Goal: Information Seeking & Learning: Understand process/instructions

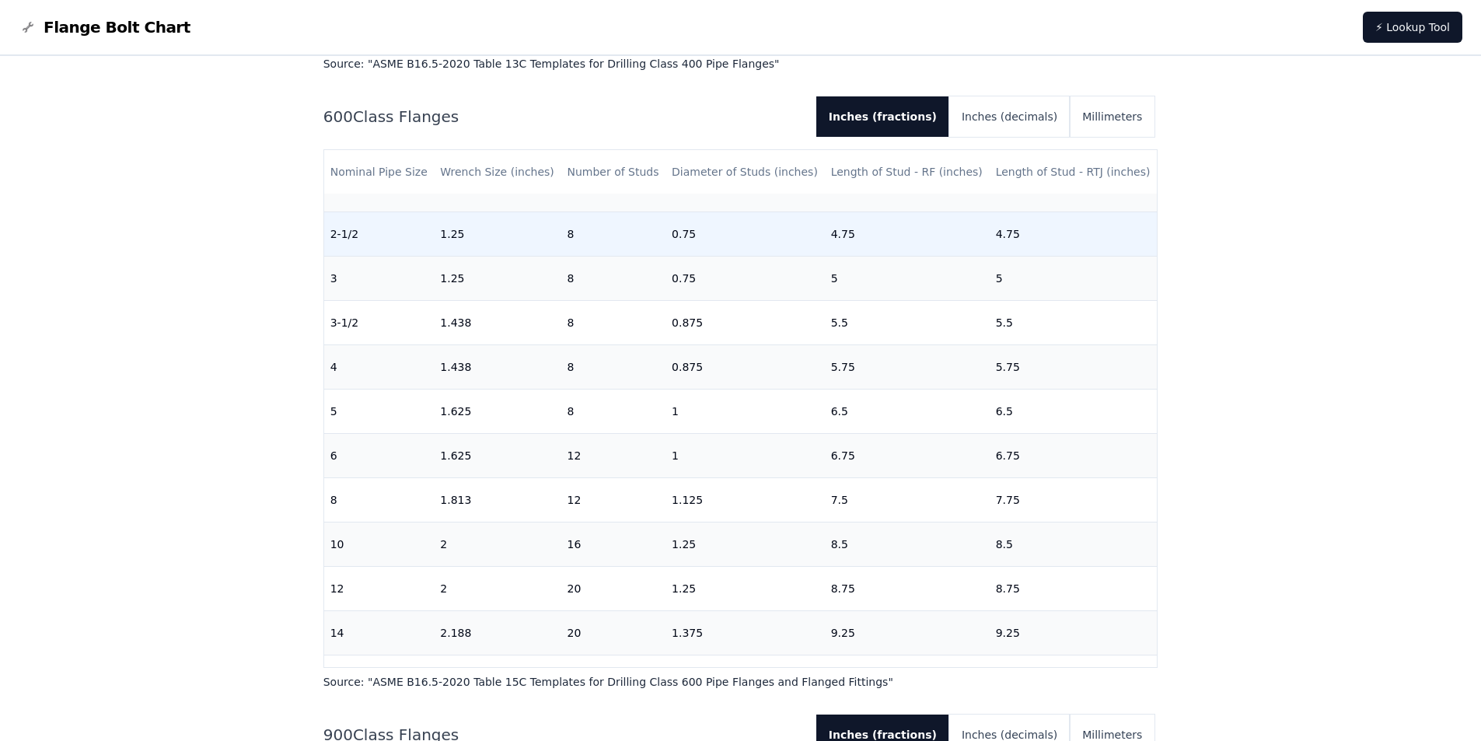
scroll to position [389, 0]
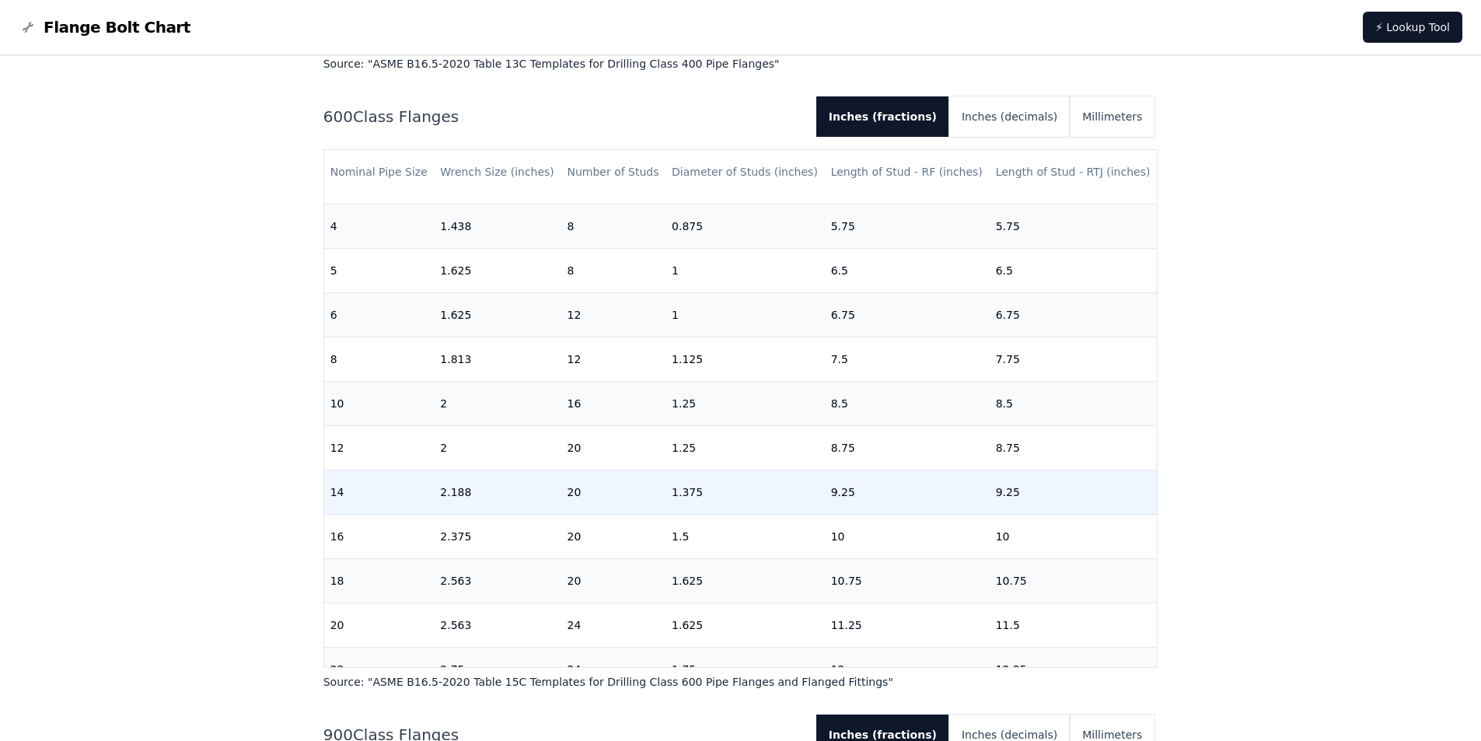
click at [343, 500] on td "14" at bounding box center [379, 492] width 110 height 44
click at [340, 491] on td "14" at bounding box center [379, 492] width 110 height 44
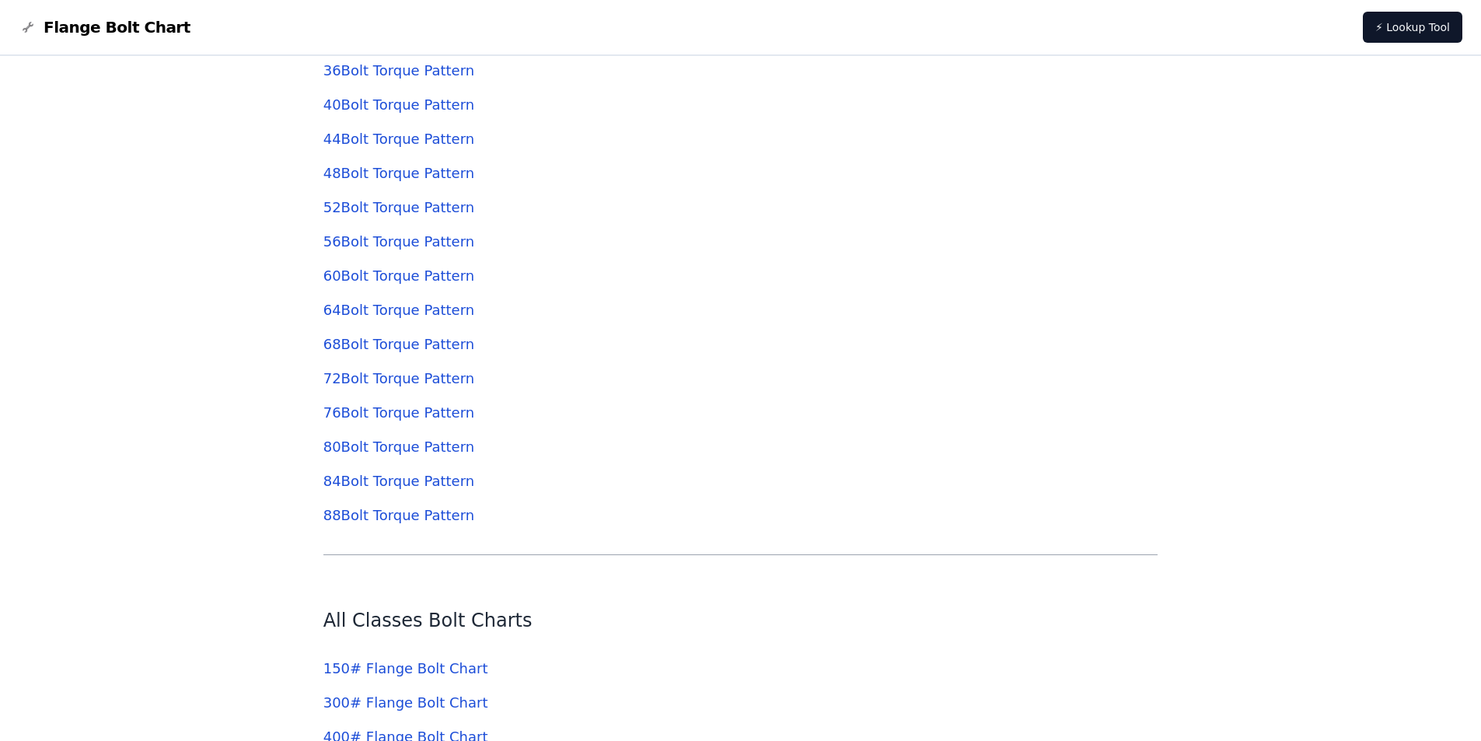
scroll to position [5441, 0]
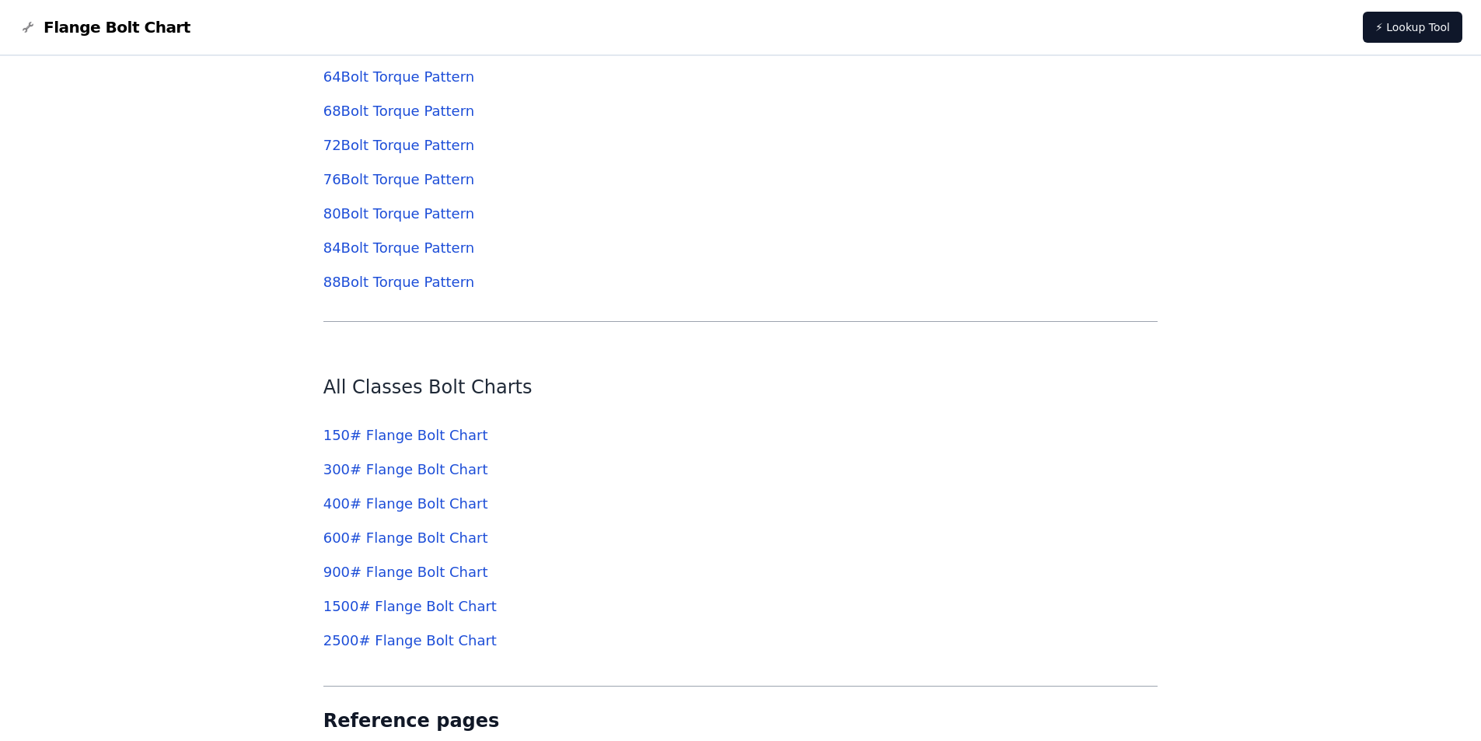
click at [412, 533] on link "600 # Flange Bolt Chart" at bounding box center [405, 537] width 165 height 16
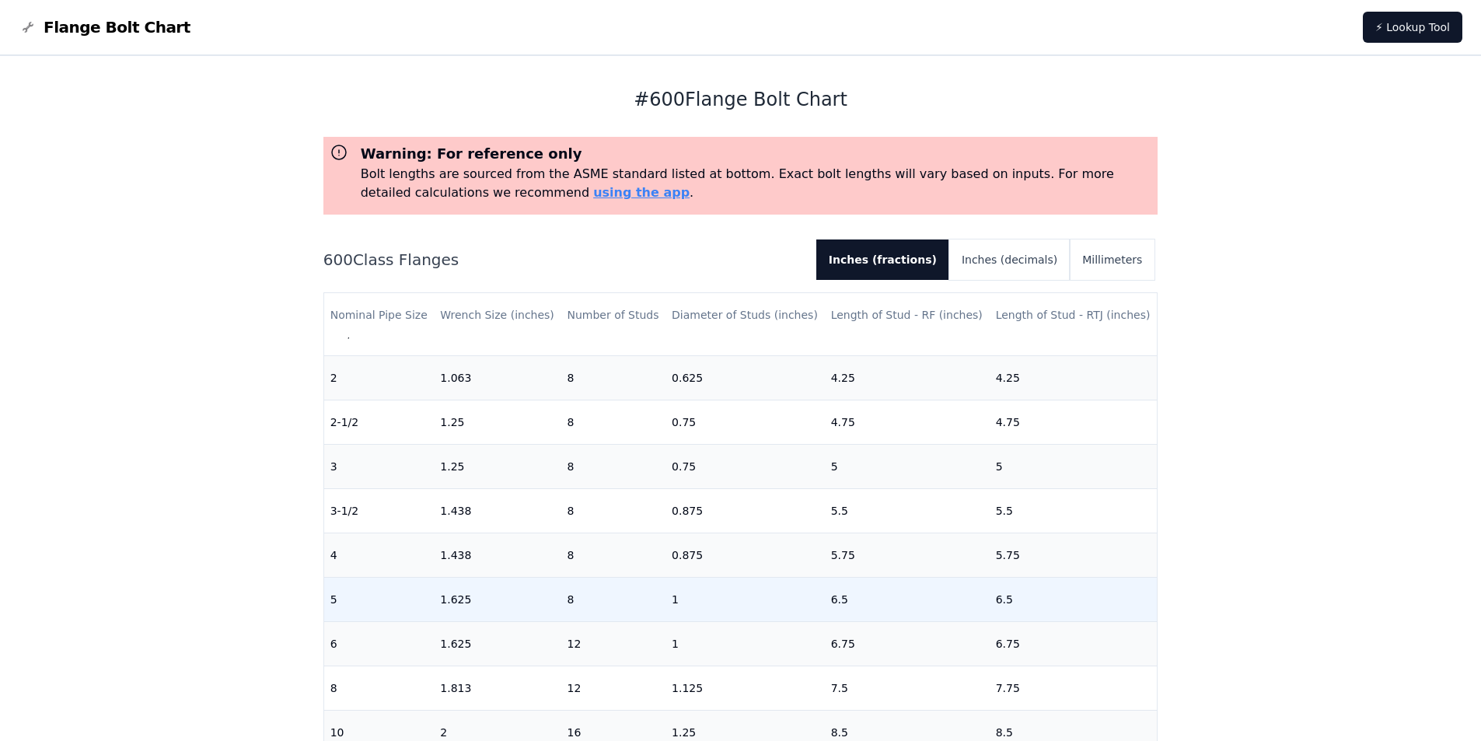
scroll to position [466, 0]
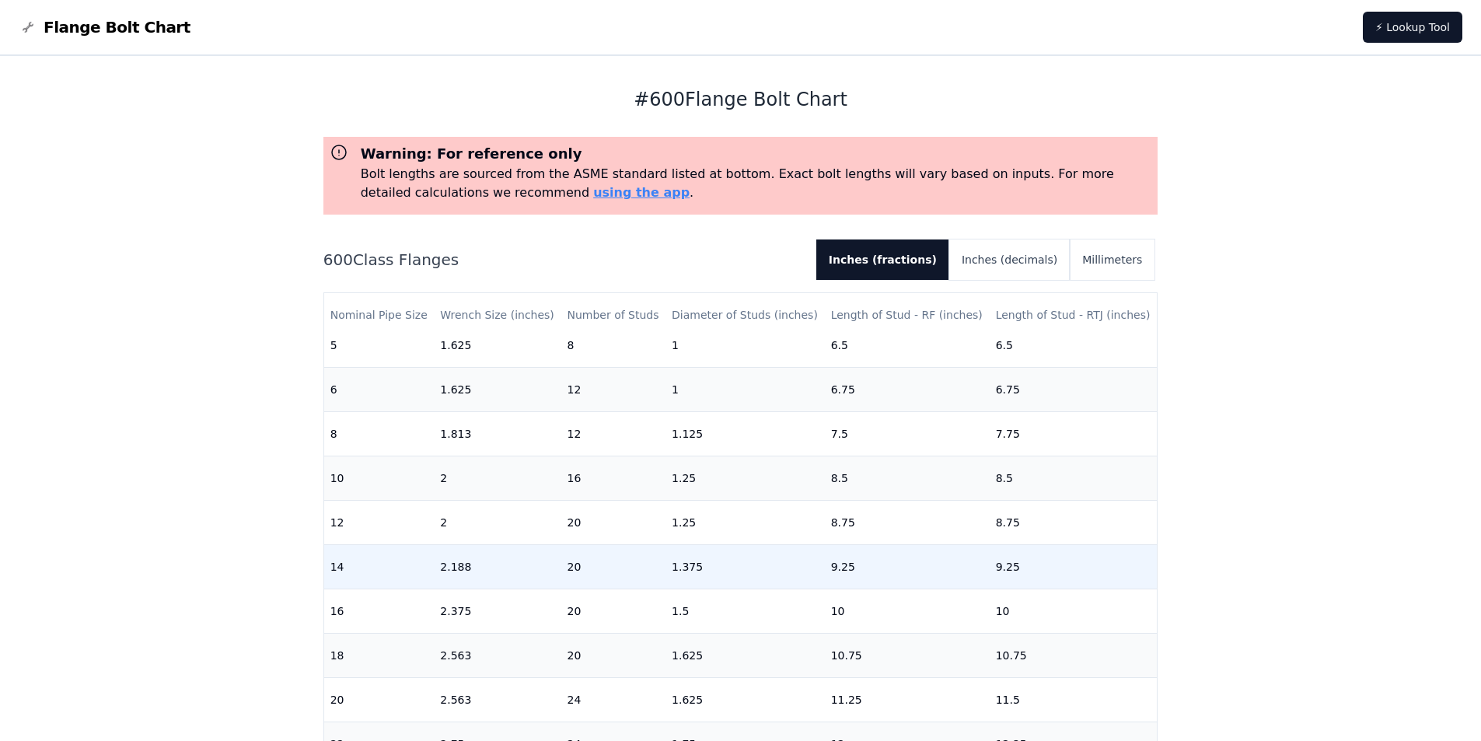
click at [353, 557] on td "14" at bounding box center [379, 566] width 110 height 44
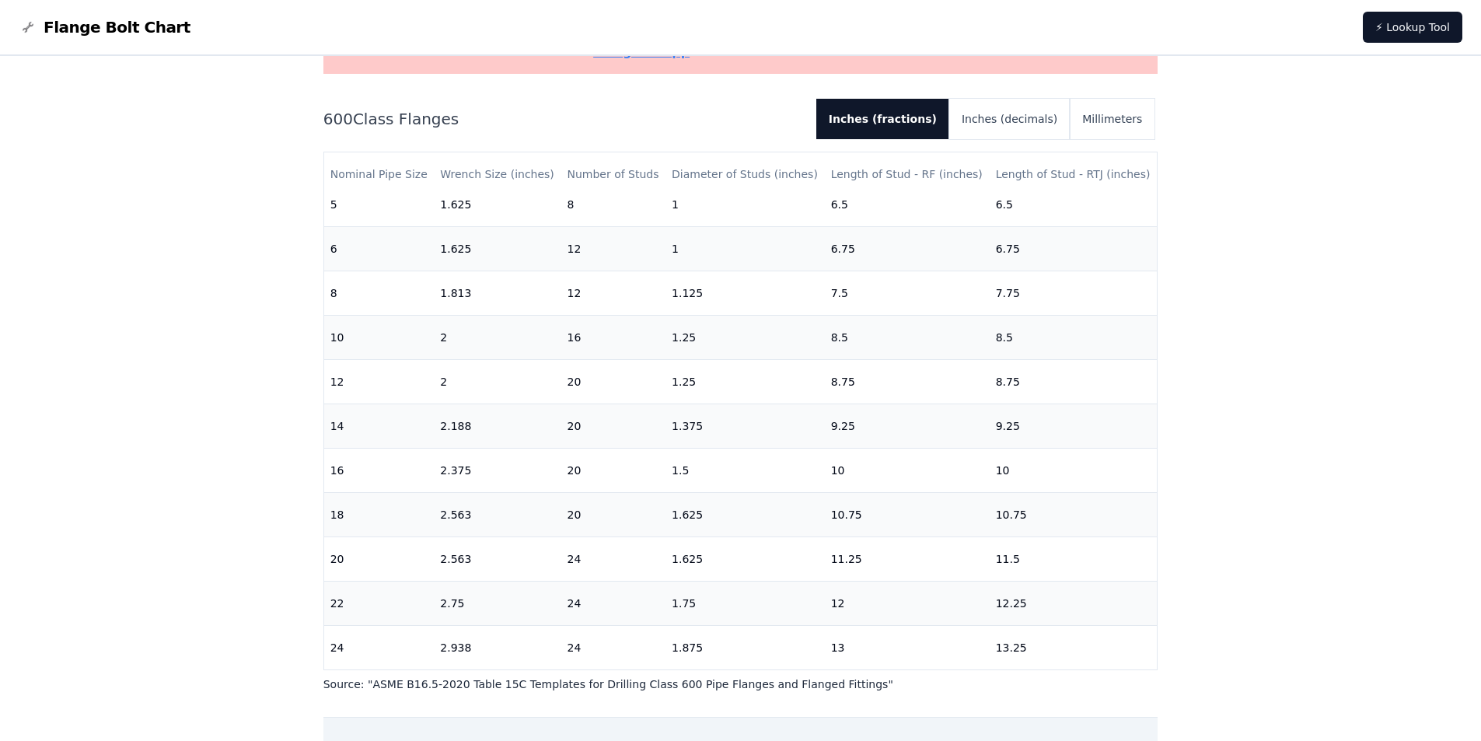
scroll to position [155, 0]
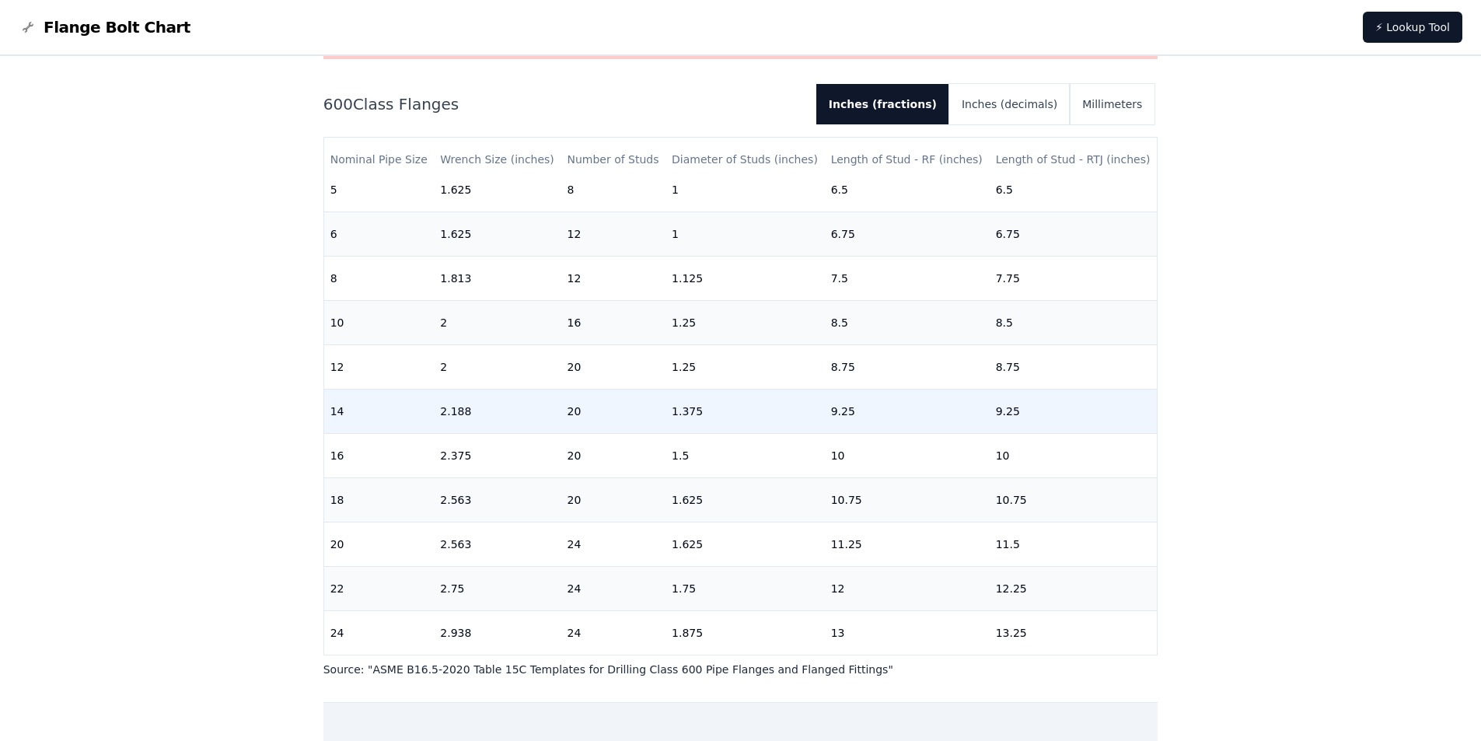
click at [359, 400] on td "14" at bounding box center [379, 411] width 110 height 44
click at [359, 399] on td "14" at bounding box center [379, 411] width 110 height 44
click at [359, 401] on td "14" at bounding box center [379, 411] width 110 height 44
click at [359, 400] on td "14" at bounding box center [379, 411] width 110 height 44
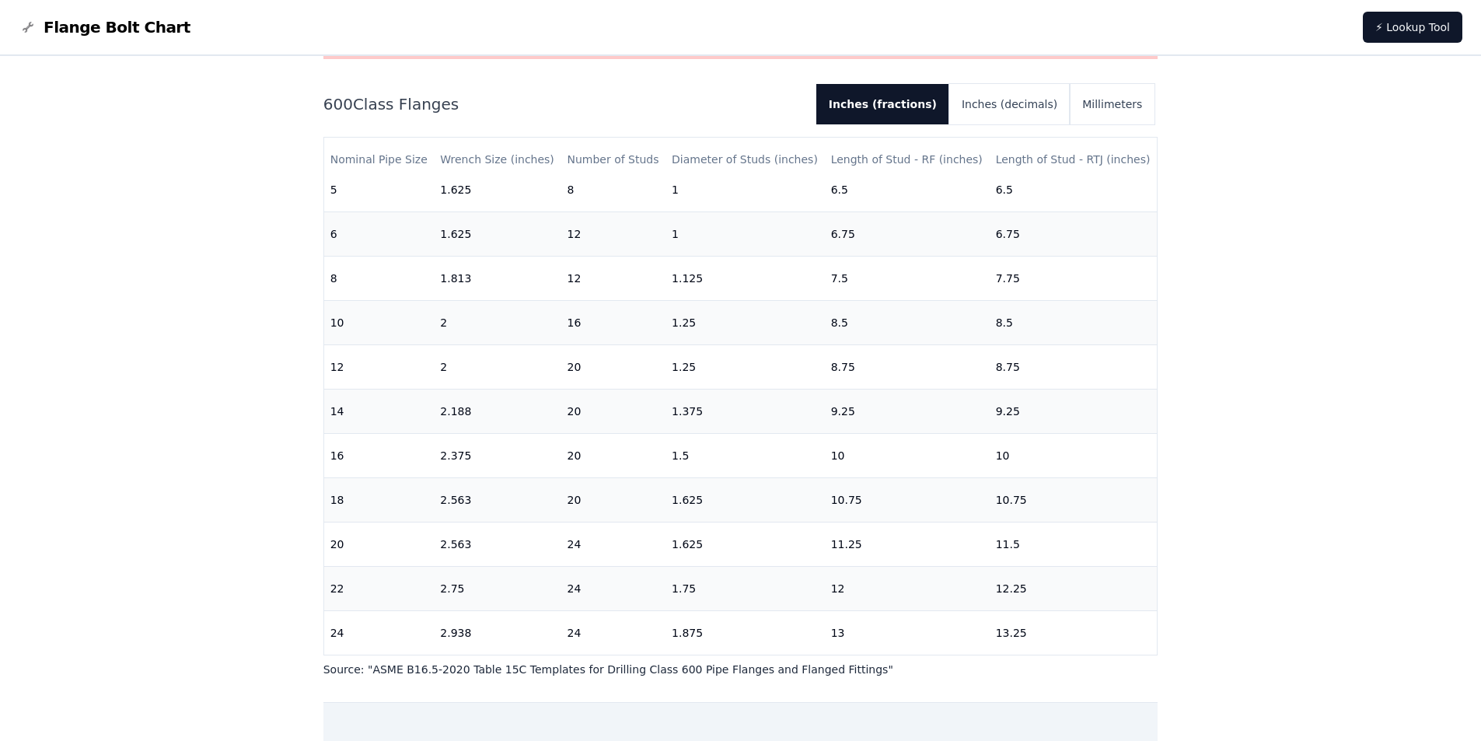
drag, startPoint x: 359, startPoint y: 400, endPoint x: 235, endPoint y: 385, distance: 125.3
click at [235, 385] on div "# 600 Flange Bolt Chart Warning: For reference only Bolt lengths are sourced fr…" at bounding box center [740, 478] width 1481 height 1157
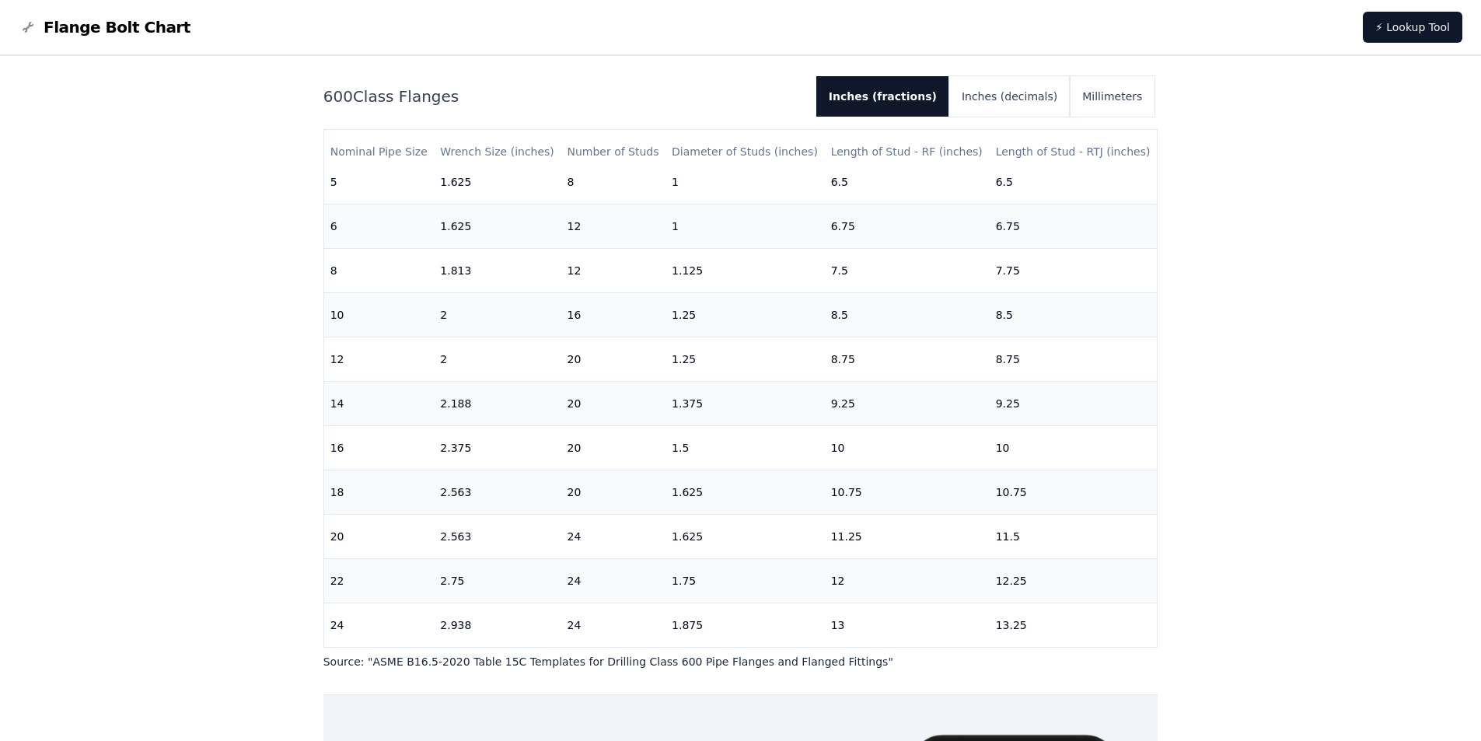
scroll to position [0, 0]
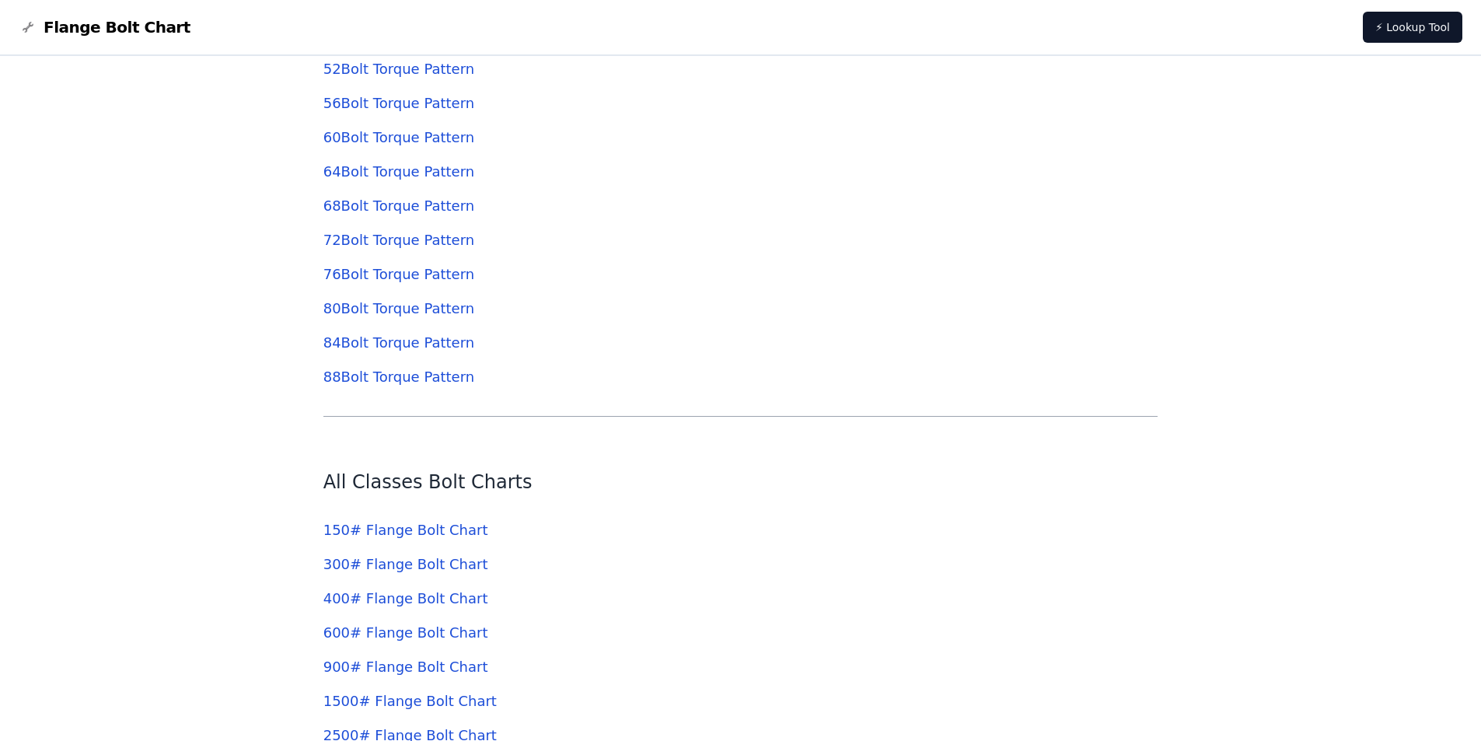
scroll to position [5338, 0]
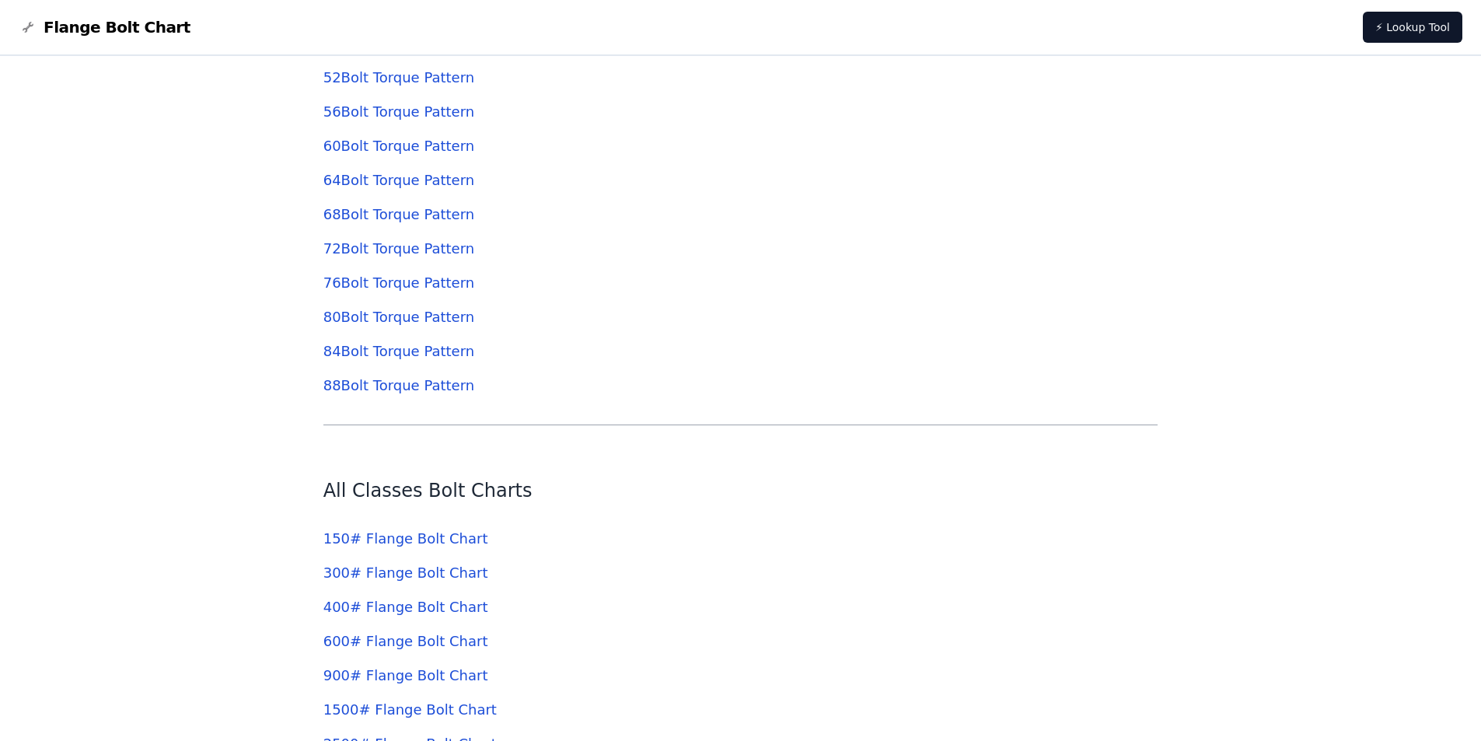
click at [414, 637] on link "600 # Flange Bolt Chart" at bounding box center [405, 641] width 165 height 16
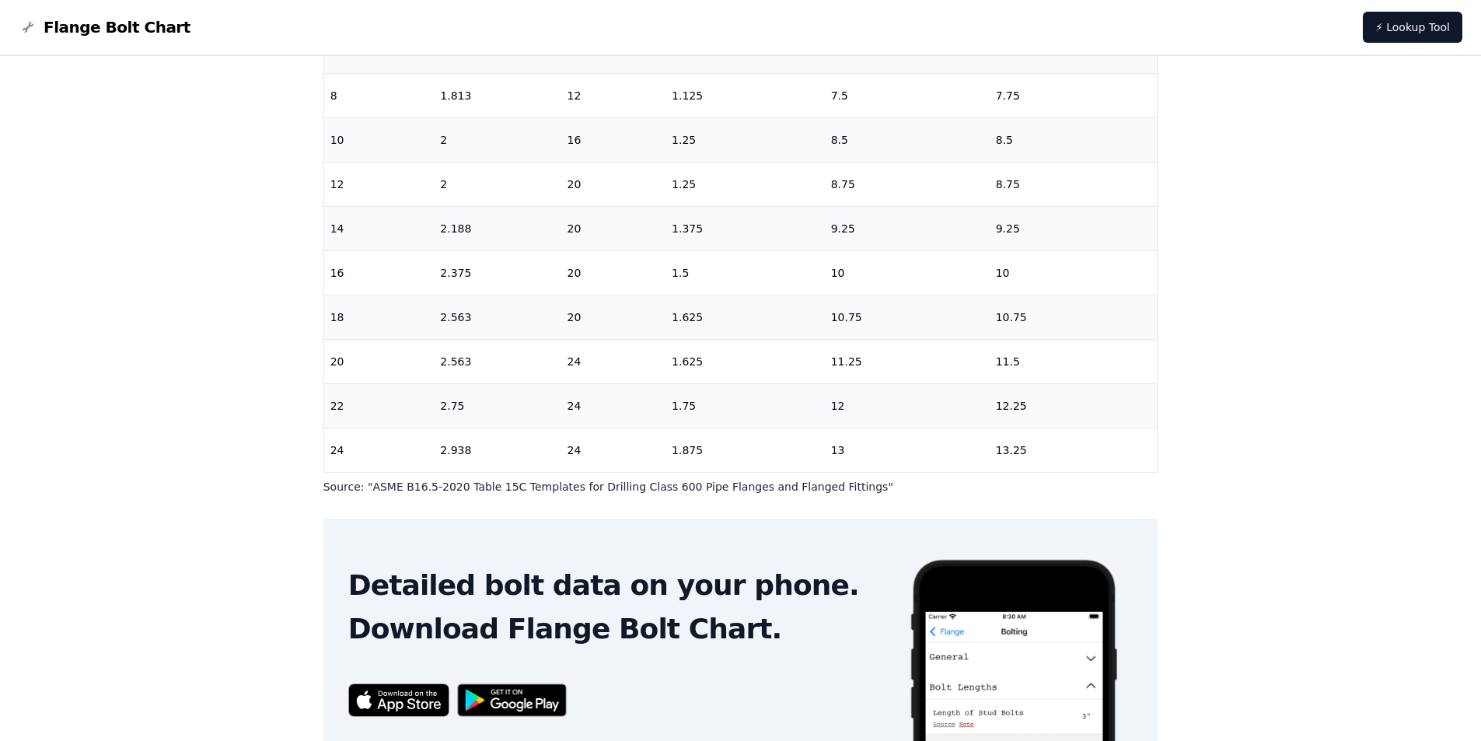
scroll to position [311, 0]
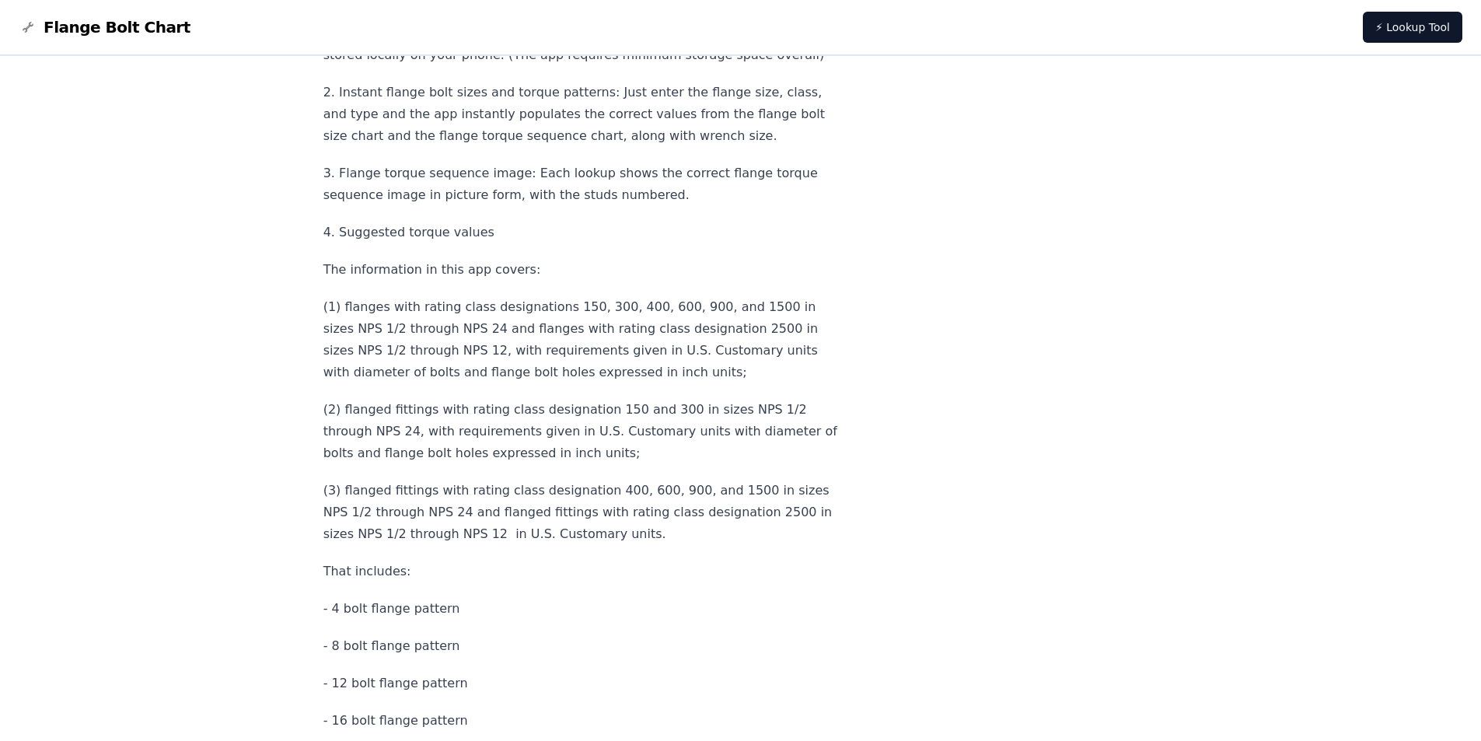
scroll to position [7048, 0]
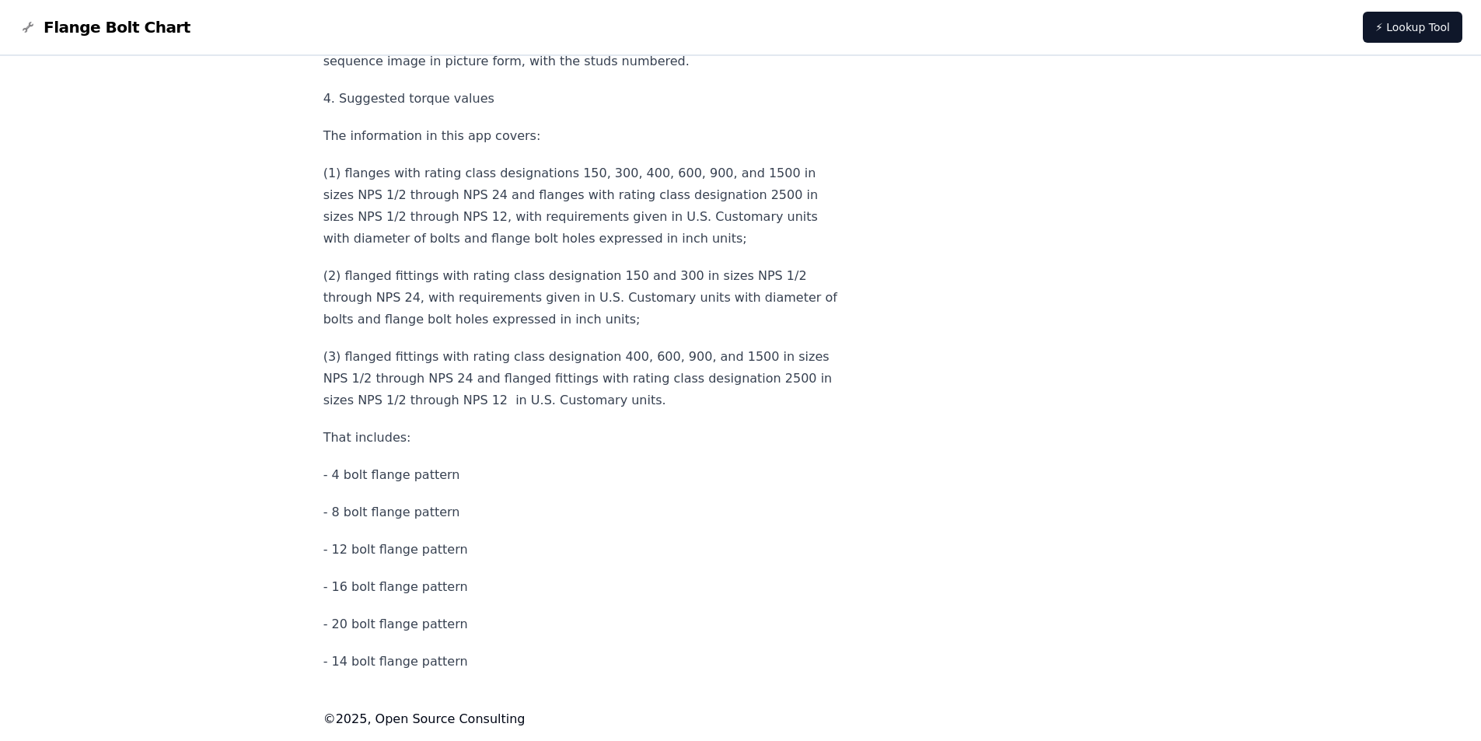
click at [396, 623] on p "- 20 bolt flange pattern" at bounding box center [580, 624] width 515 height 22
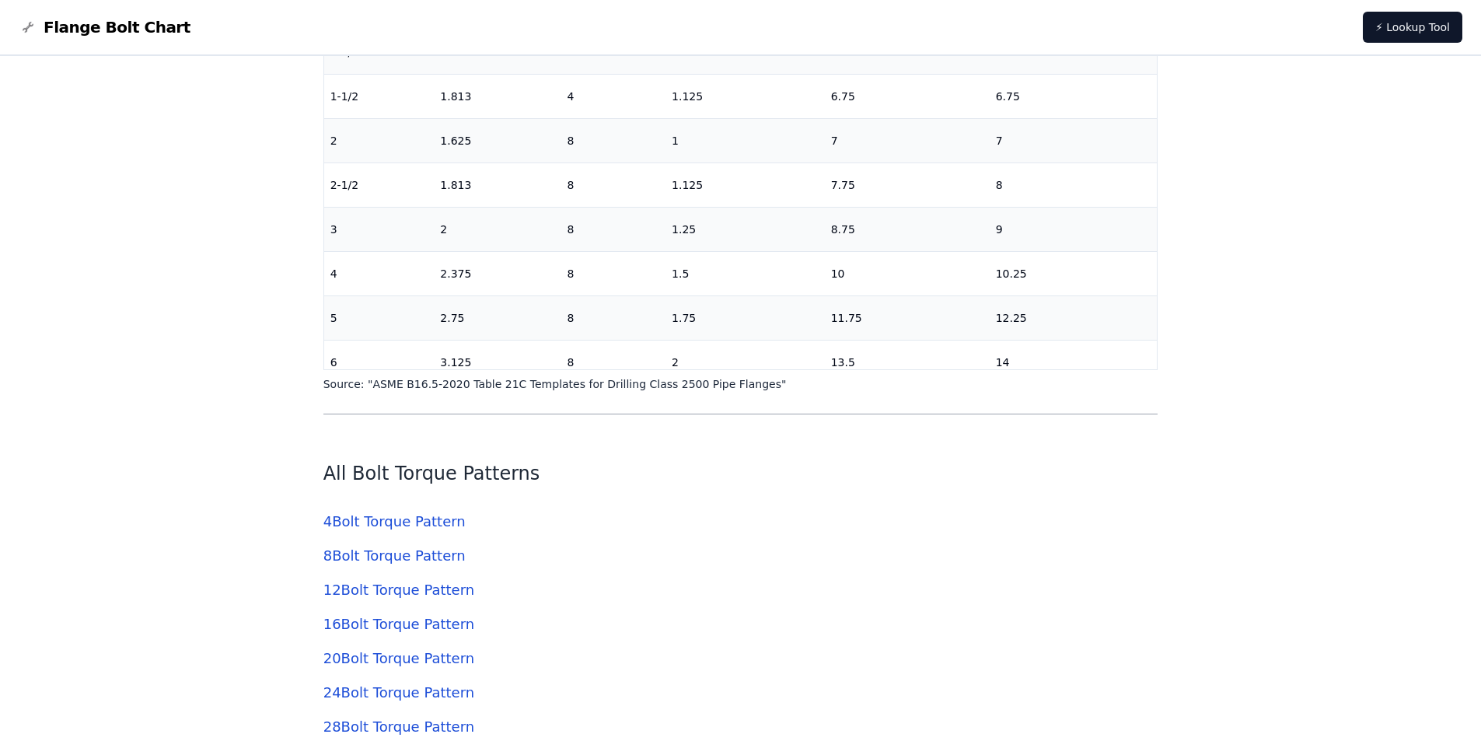
scroll to position [4716, 0]
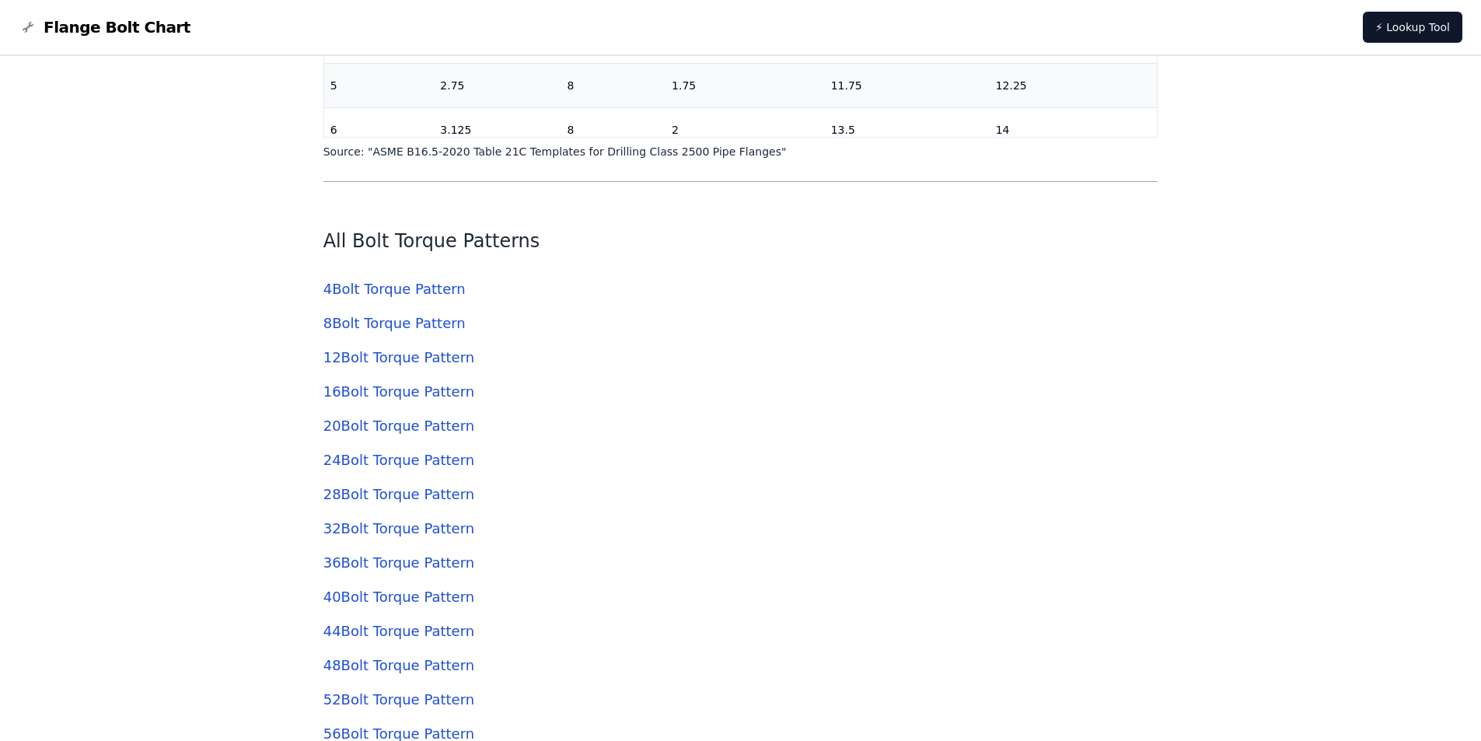
click at [366, 428] on link "20 Bolt Torque Pattern" at bounding box center [398, 425] width 151 height 16
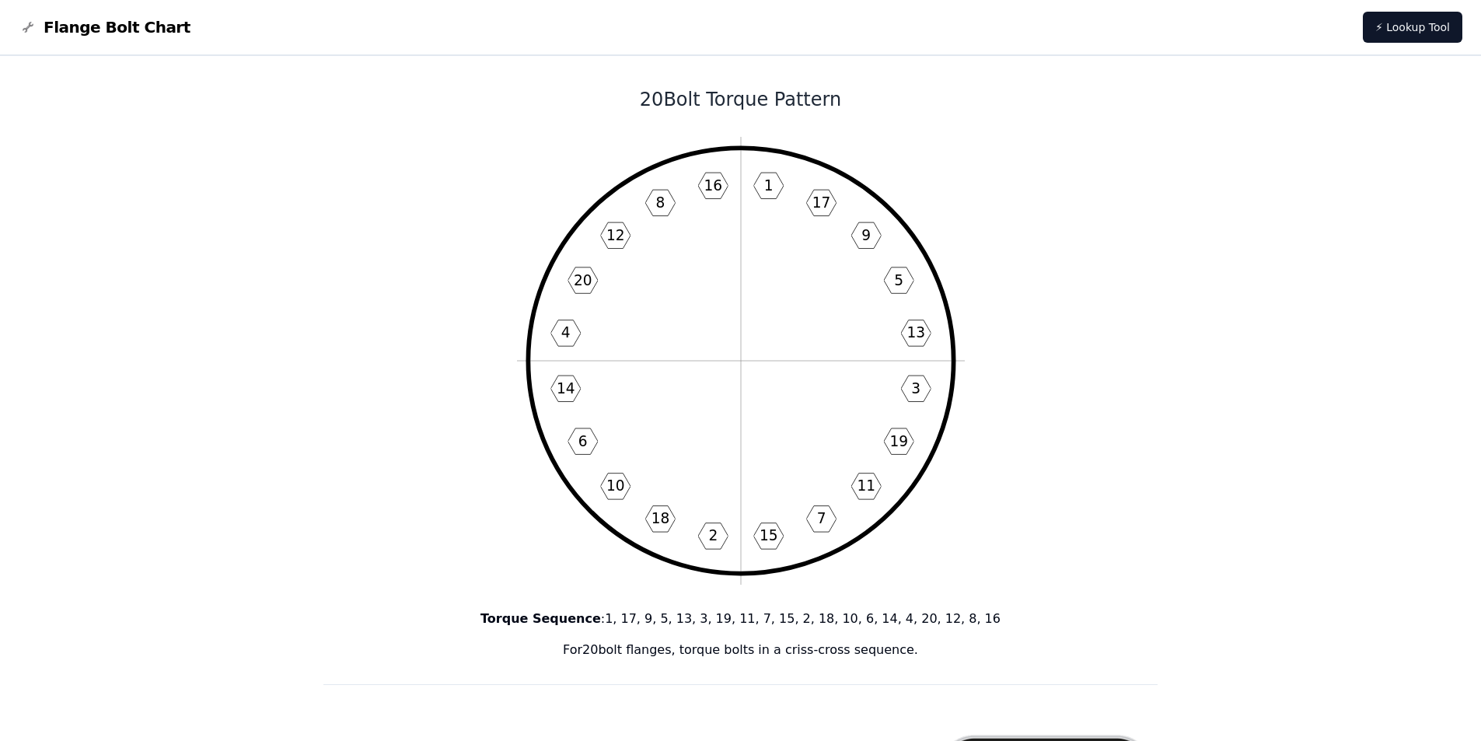
click at [731, 310] on icon "1 17 9 5 13 3 19 11 7 15 2 18 10 6 14 4 20 12 8 16" at bounding box center [741, 361] width 448 height 448
drag, startPoint x: 731, startPoint y: 310, endPoint x: 284, endPoint y: 361, distance: 450.6
drag, startPoint x: 729, startPoint y: 329, endPoint x: 979, endPoint y: 445, distance: 275.8
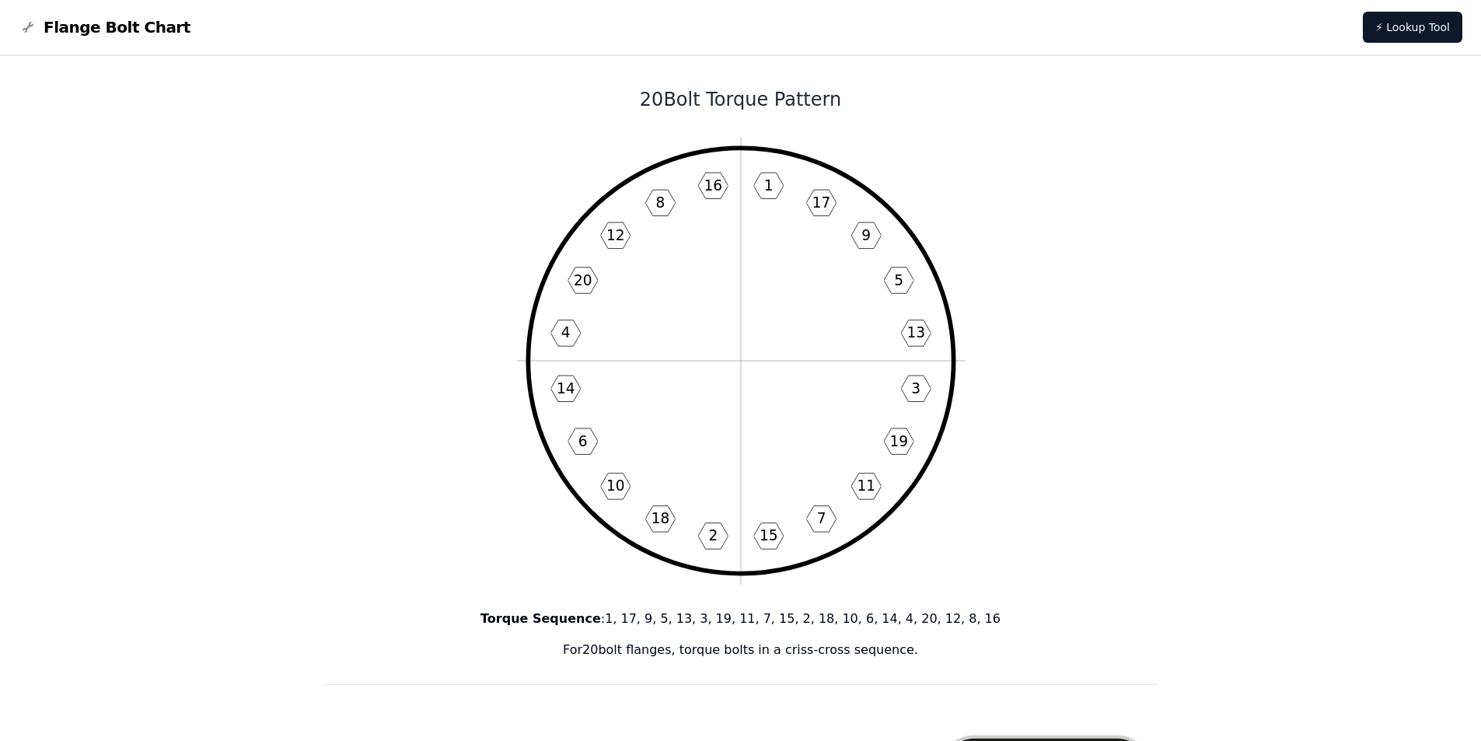
click at [776, 338] on icon "1 17 9 5 13 3 19 11 7 15 2 18 10 6 14 4 20 12 8 16" at bounding box center [741, 361] width 448 height 448
click at [776, 337] on icon "1 17 9 5 13 3 19 11 7 15 2 18 10 6 14 4 20 12 8 16" at bounding box center [741, 361] width 448 height 448
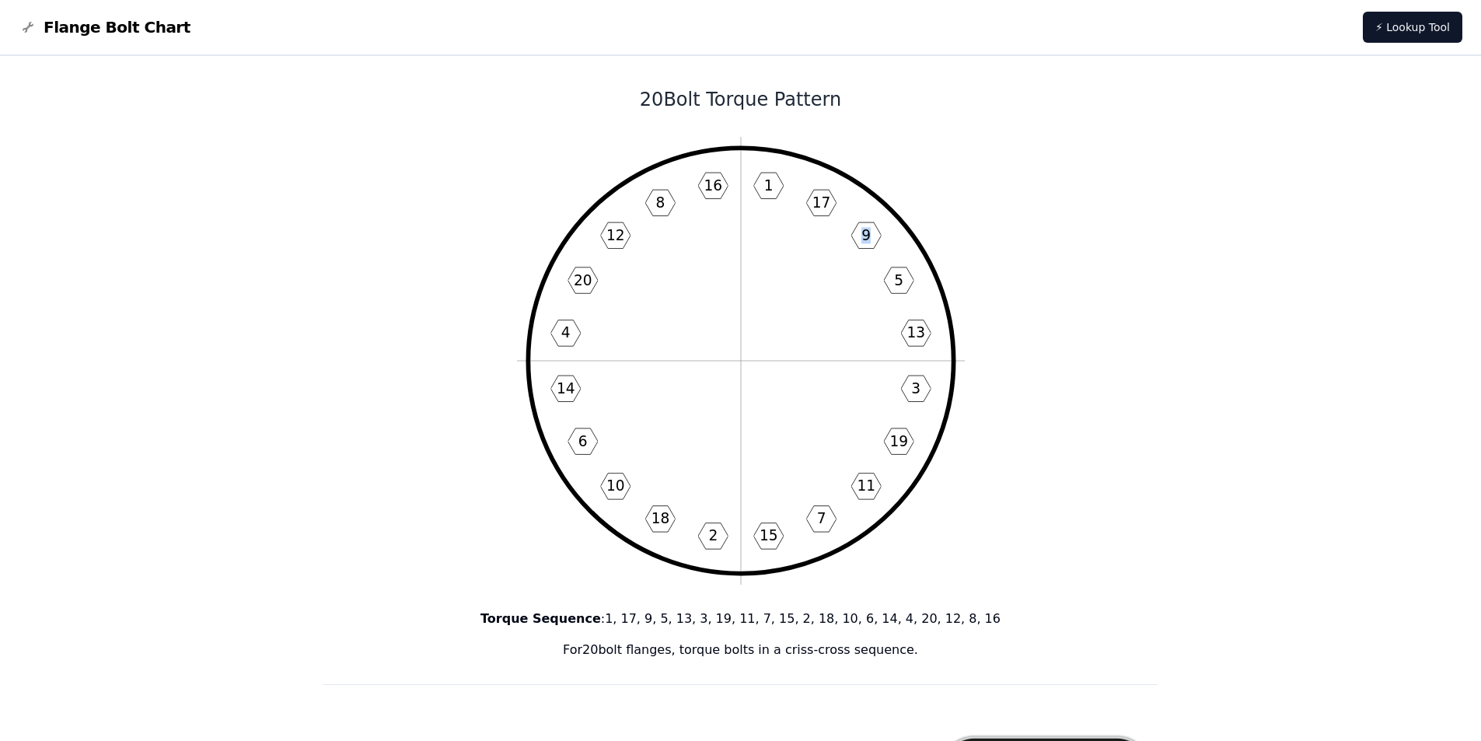
copy icon "9"
click at [665, 323] on icon "1 17 9 5 13 3 19 11 7 15 2 18 10 6 14 4 20 12 8 16" at bounding box center [741, 361] width 448 height 448
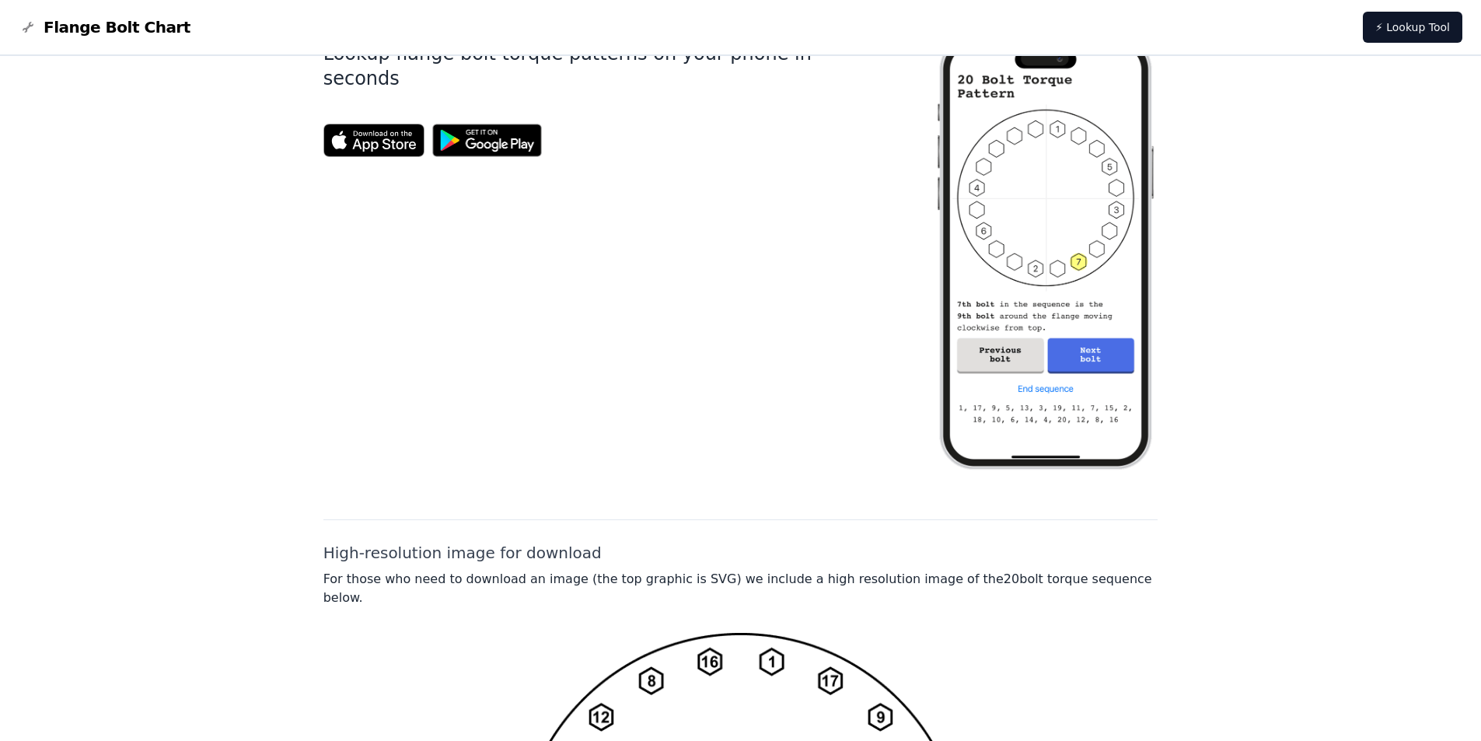
scroll to position [1102, 0]
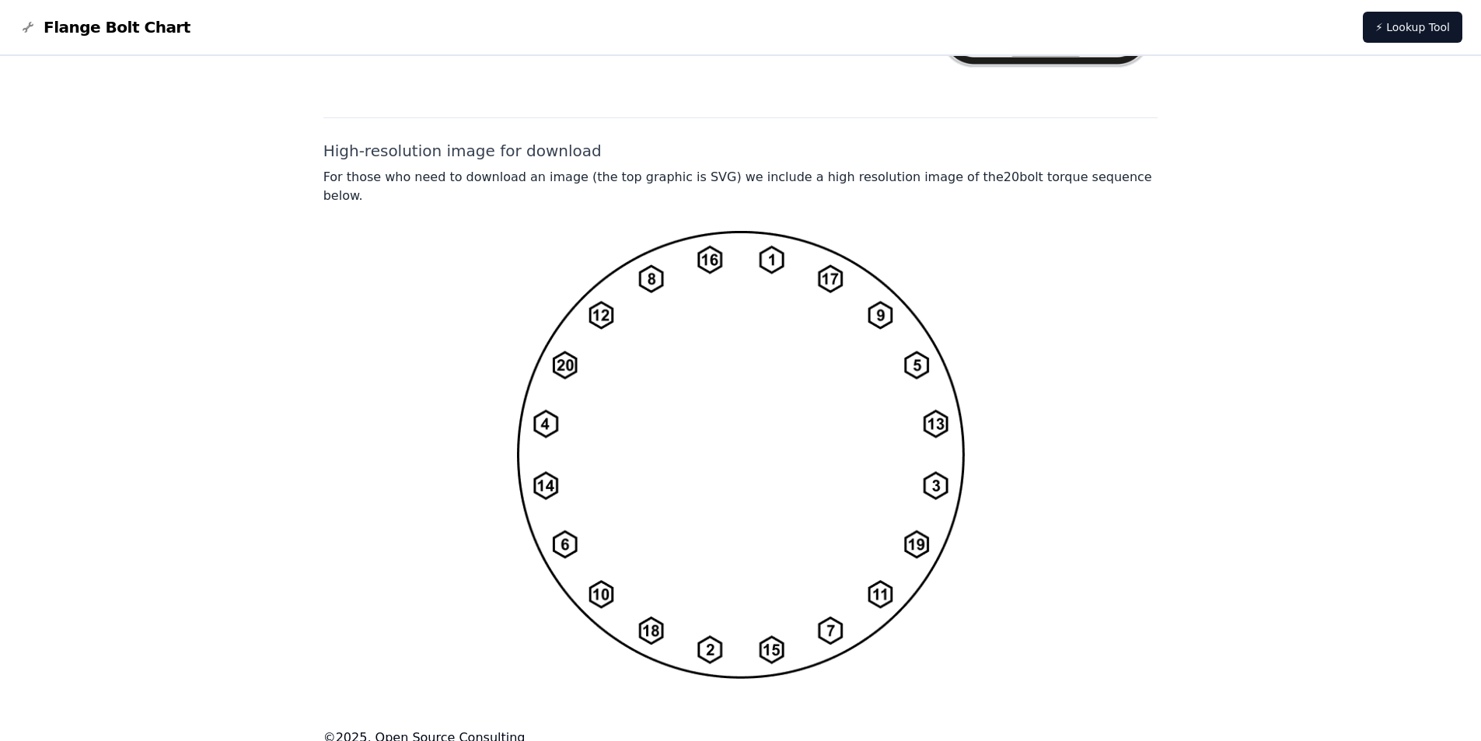
click at [717, 319] on img at bounding box center [741, 454] width 448 height 449
click at [648, 391] on img at bounding box center [741, 454] width 448 height 449
